Goal: Information Seeking & Learning: Find specific fact

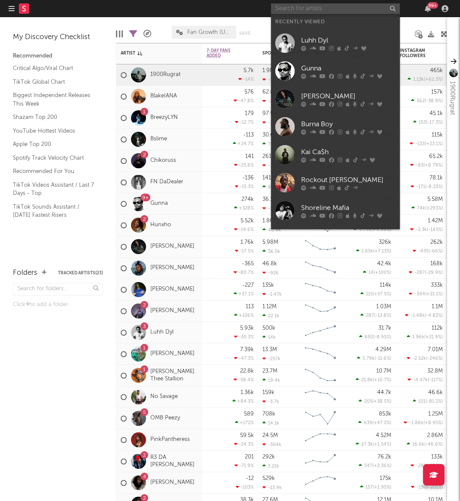
click at [301, 6] on input "text" at bounding box center [335, 8] width 129 height 11
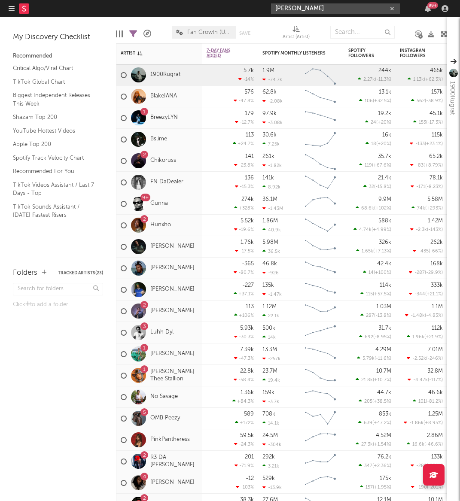
type input "[PERSON_NAME]"
